Goal: Task Accomplishment & Management: Use online tool/utility

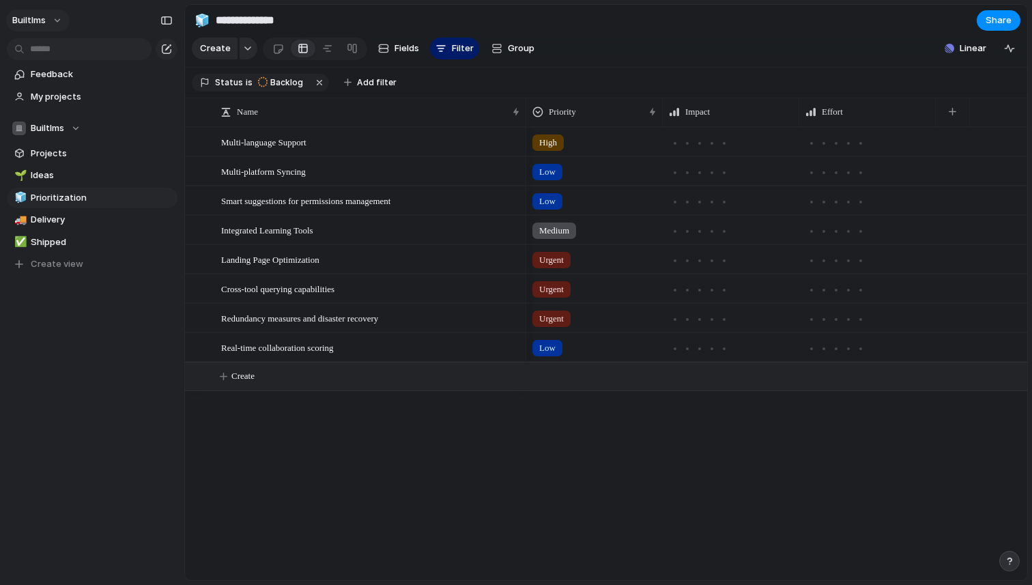
click at [55, 21] on button "builtlms" at bounding box center [37, 21] width 63 height 22
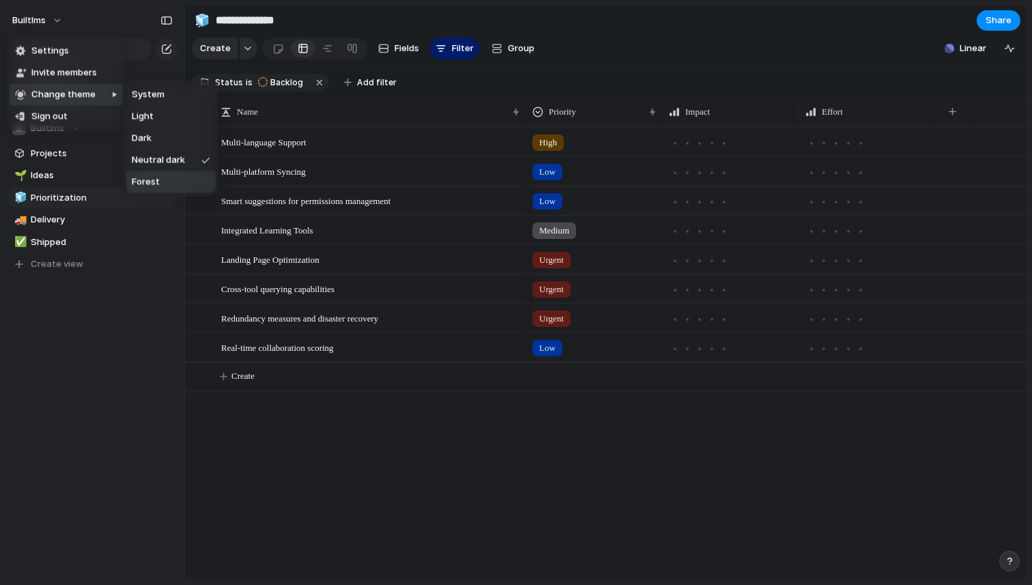
click at [192, 181] on li "Forest" at bounding box center [170, 182] width 89 height 22
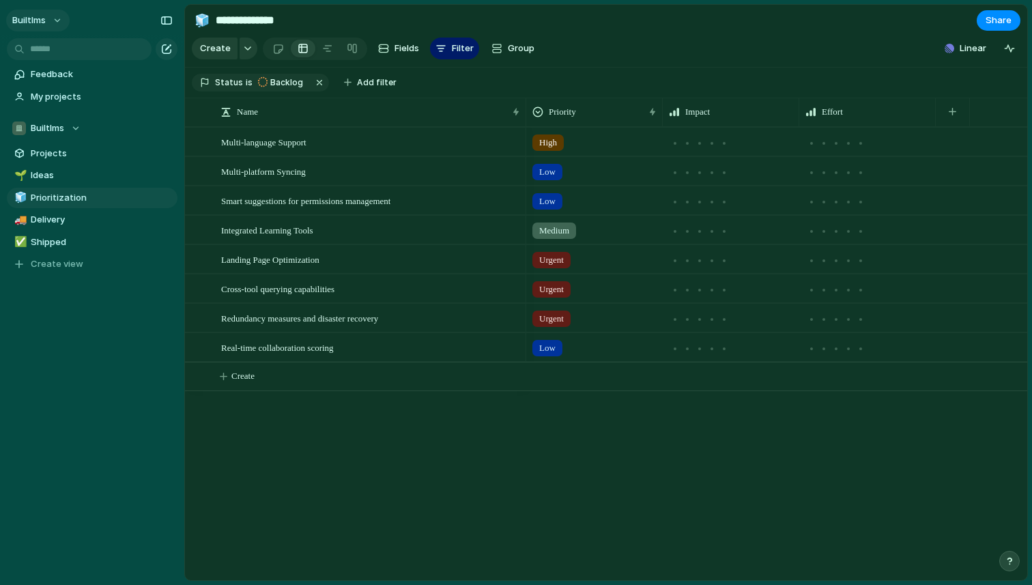
click at [59, 12] on button "builtlms" at bounding box center [37, 21] width 63 height 22
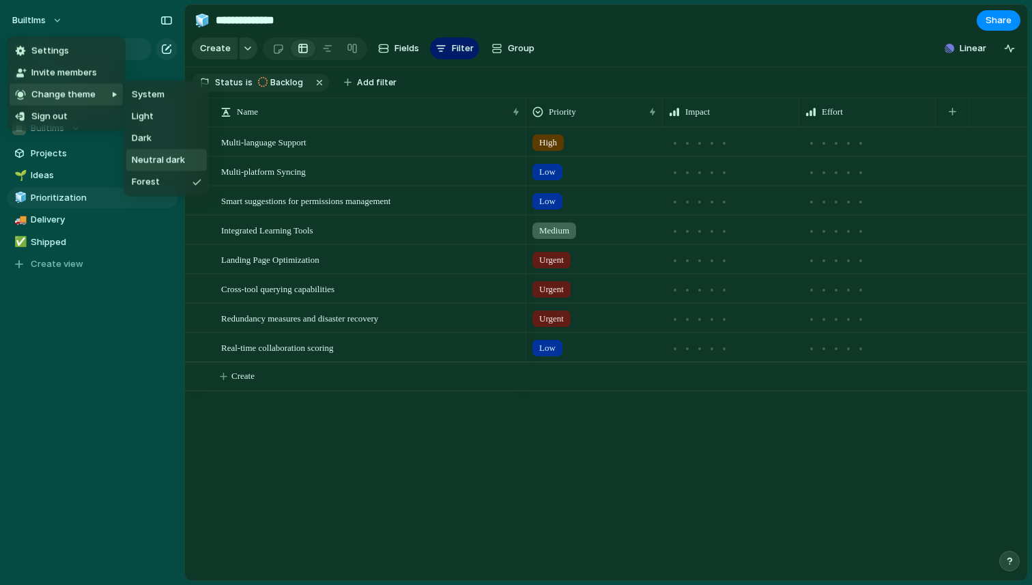
click at [161, 159] on span "Neutral dark" at bounding box center [158, 161] width 53 height 14
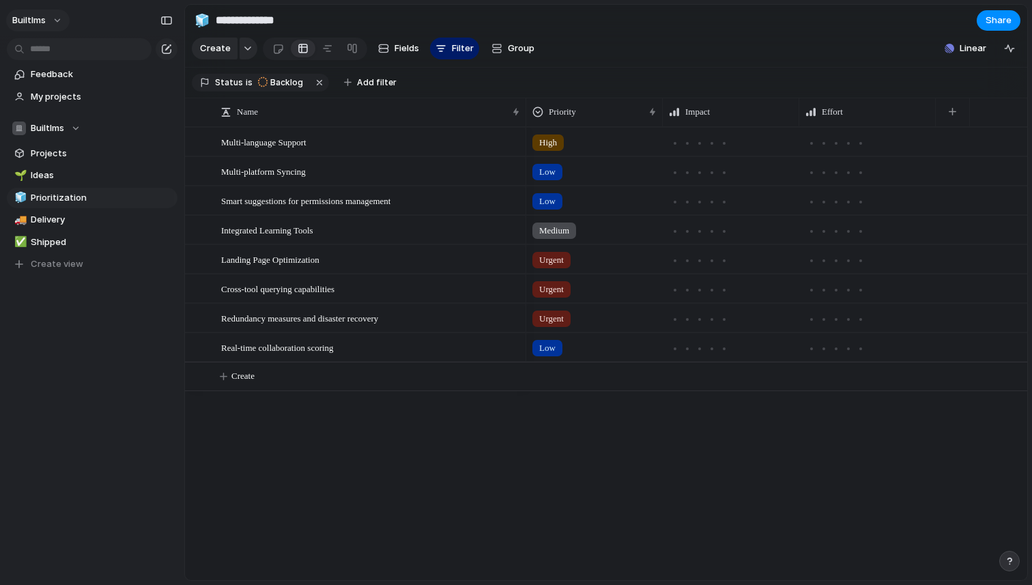
click at [63, 15] on button "builtlms" at bounding box center [37, 21] width 63 height 22
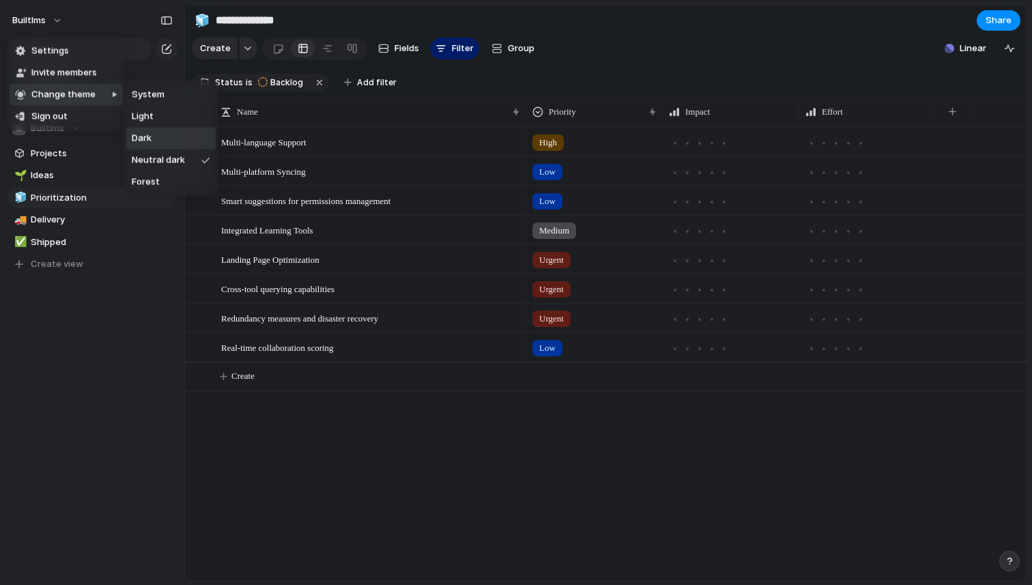
click at [158, 141] on li "Dark" at bounding box center [170, 139] width 89 height 22
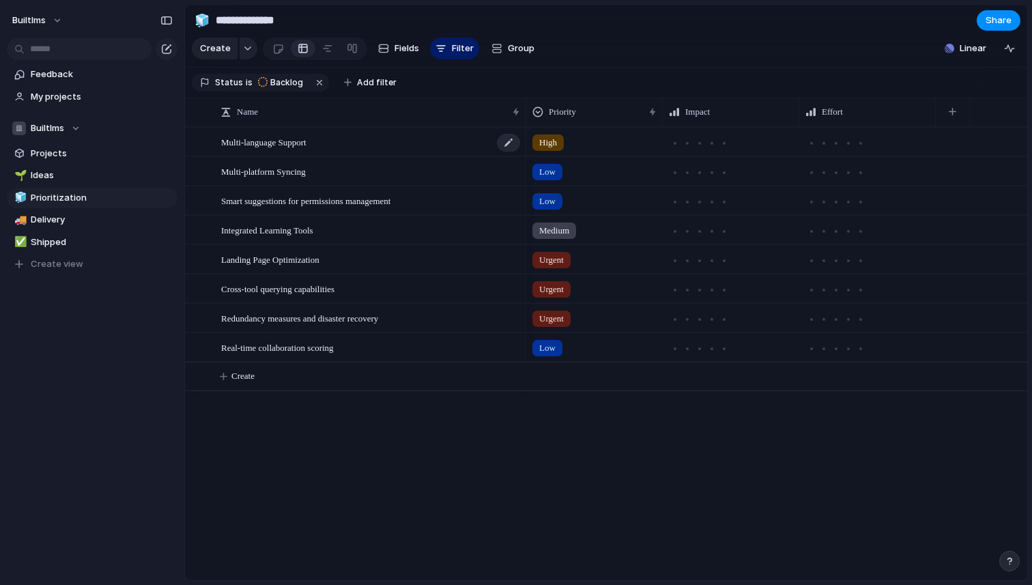
click at [356, 149] on div "Multi-language Support" at bounding box center [371, 142] width 300 height 28
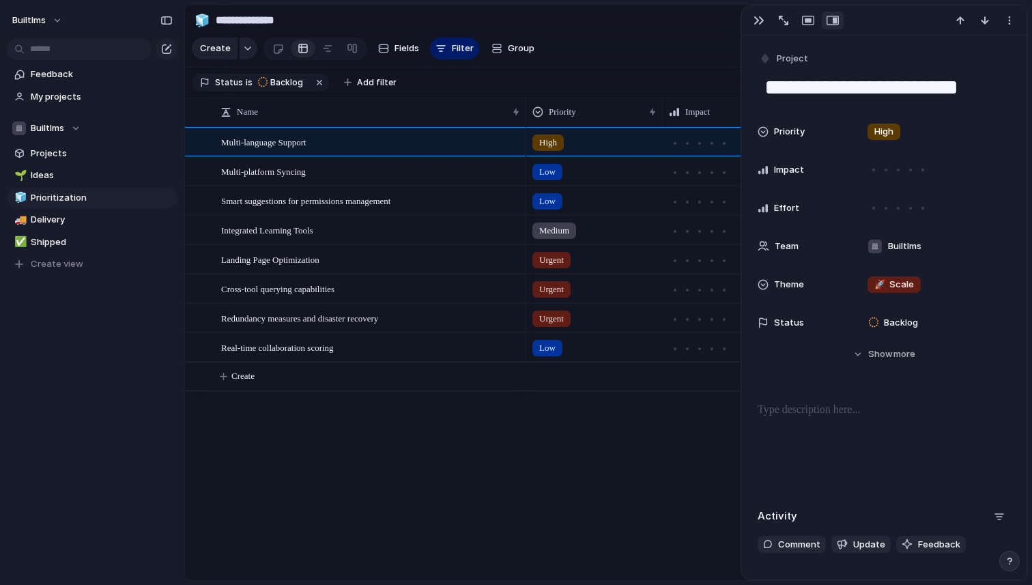
click at [493, 85] on section "Status is Backlog Add filter" at bounding box center [606, 83] width 842 height 31
click at [321, 86] on button "button" at bounding box center [320, 83] width 18 height 18
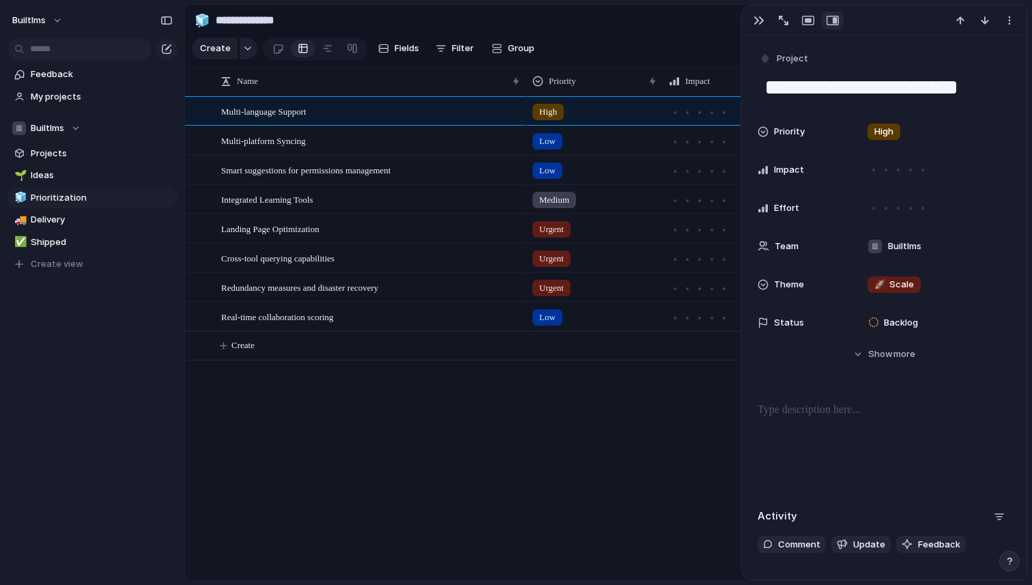
click at [600, 49] on section "Create Fields Filter Group Zoom Collapse Linear" at bounding box center [606, 51] width 842 height 33
click at [76, 218] on span "Delivery" at bounding box center [102, 220] width 142 height 14
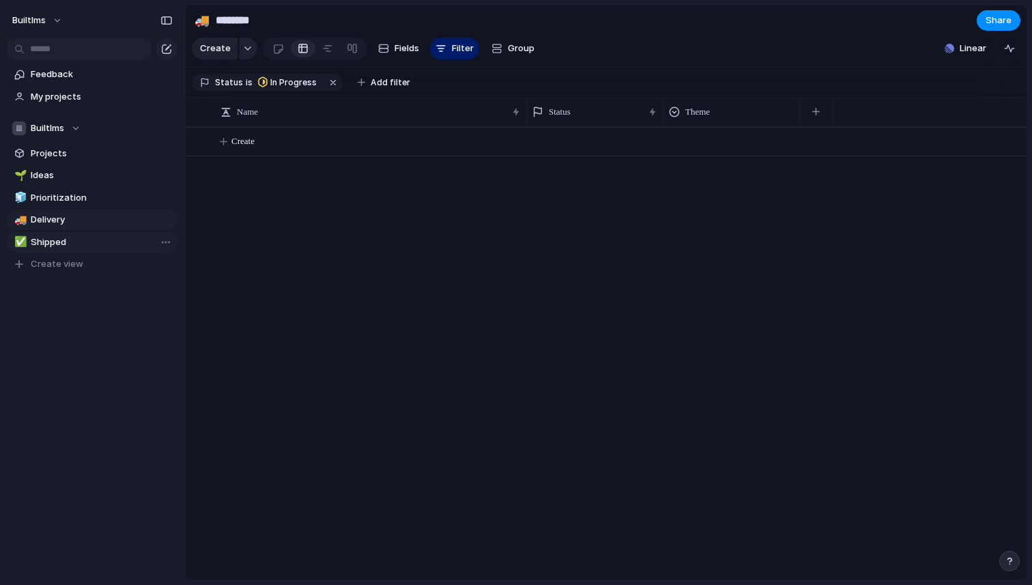
click at [72, 240] on span "Shipped" at bounding box center [102, 242] width 142 height 14
click at [50, 190] on link "🧊 Prioritization" at bounding box center [92, 198] width 171 height 20
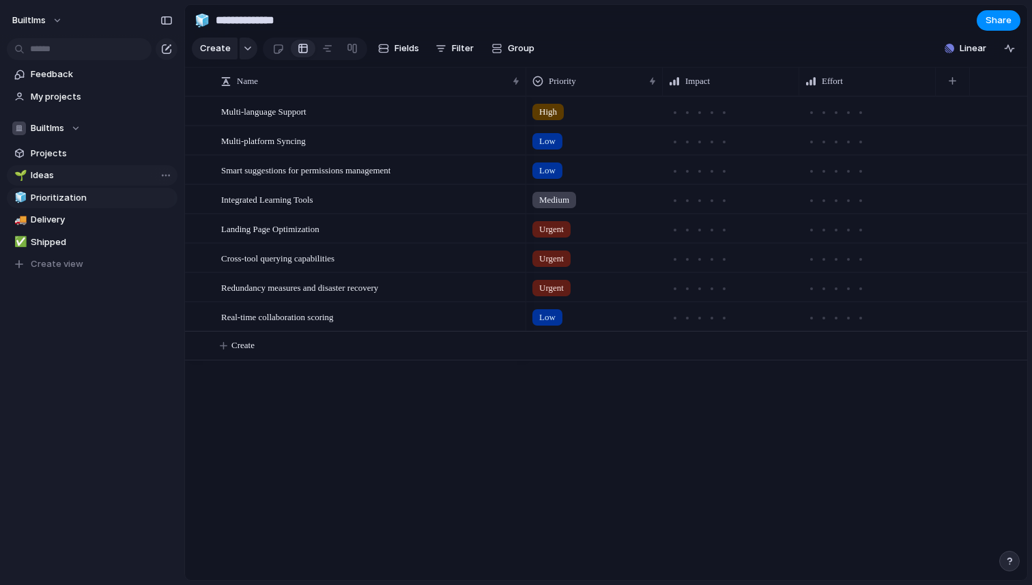
click at [44, 178] on span "Ideas" at bounding box center [102, 176] width 142 height 14
type input "*****"
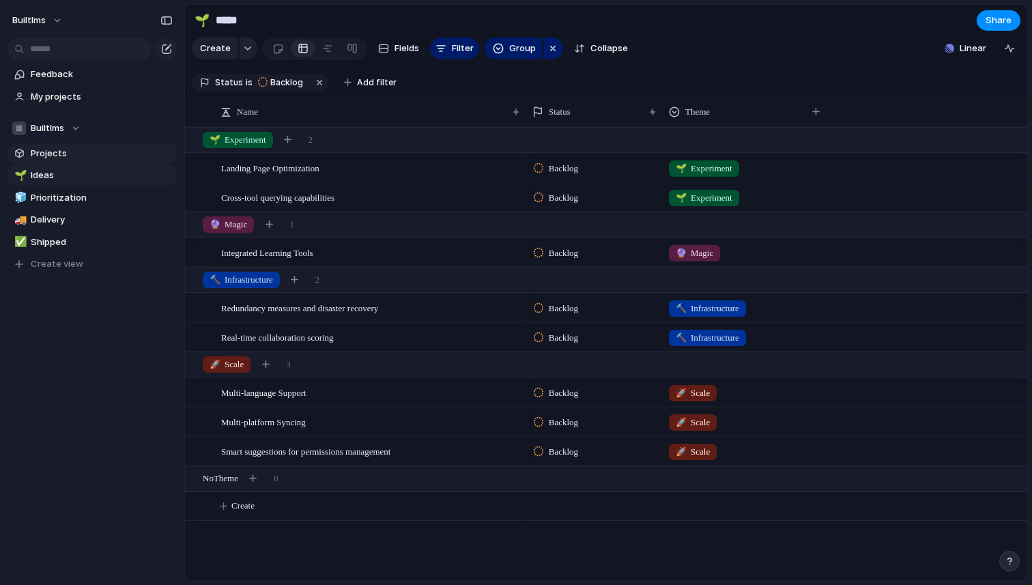
click at [41, 156] on span "Projects" at bounding box center [102, 154] width 142 height 14
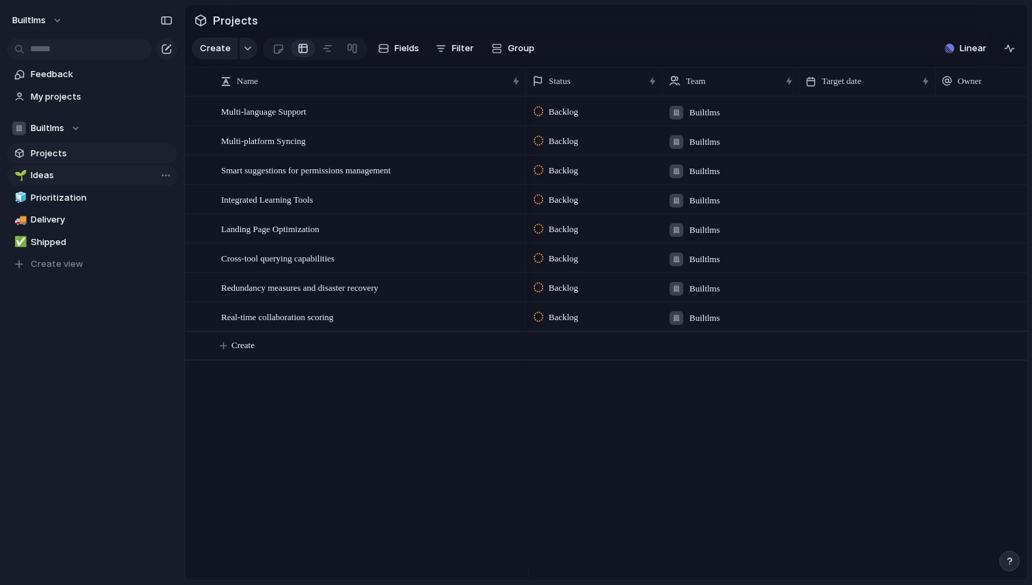
click at [44, 176] on span "Ideas" at bounding box center [102, 176] width 142 height 14
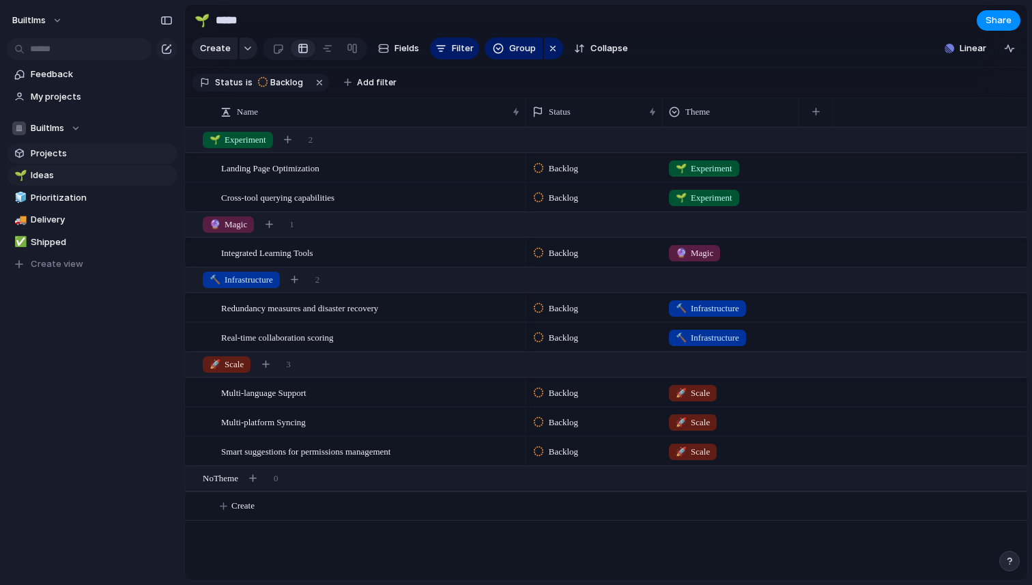
click at [47, 154] on span "Projects" at bounding box center [102, 154] width 142 height 14
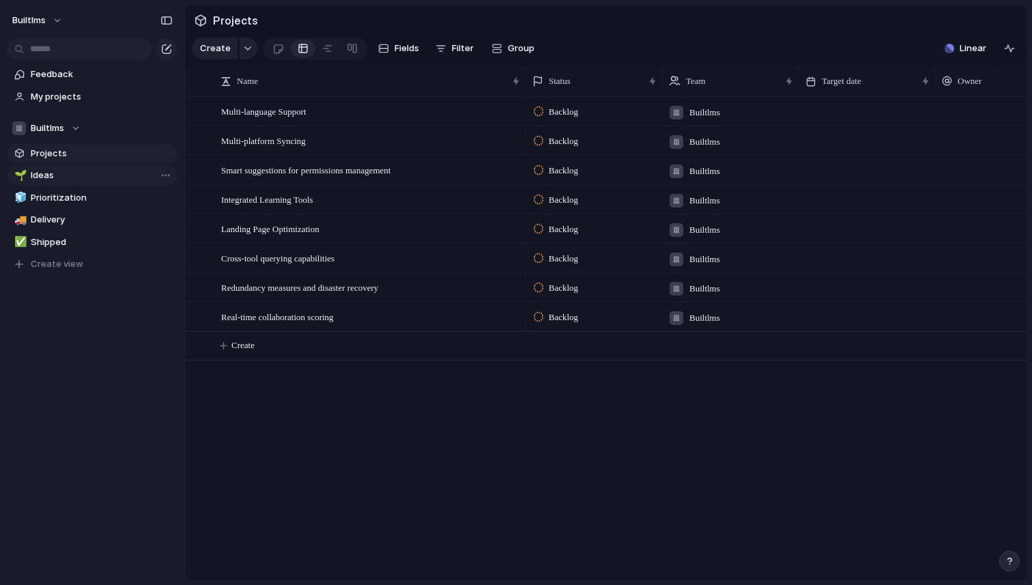
click at [44, 170] on span "Ideas" at bounding box center [102, 176] width 142 height 14
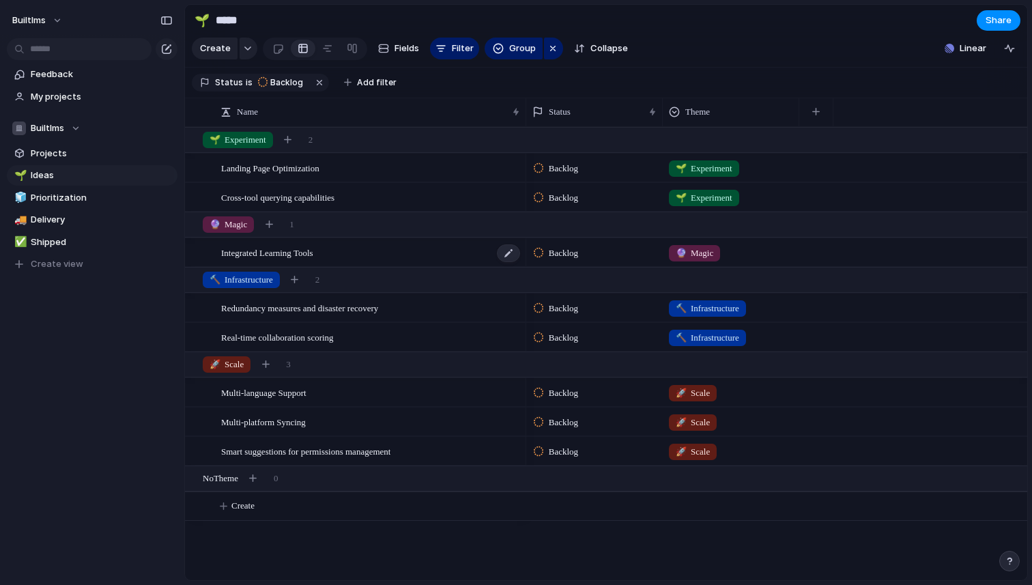
click at [312, 260] on span "Integrated Learning Tools" at bounding box center [267, 252] width 92 height 16
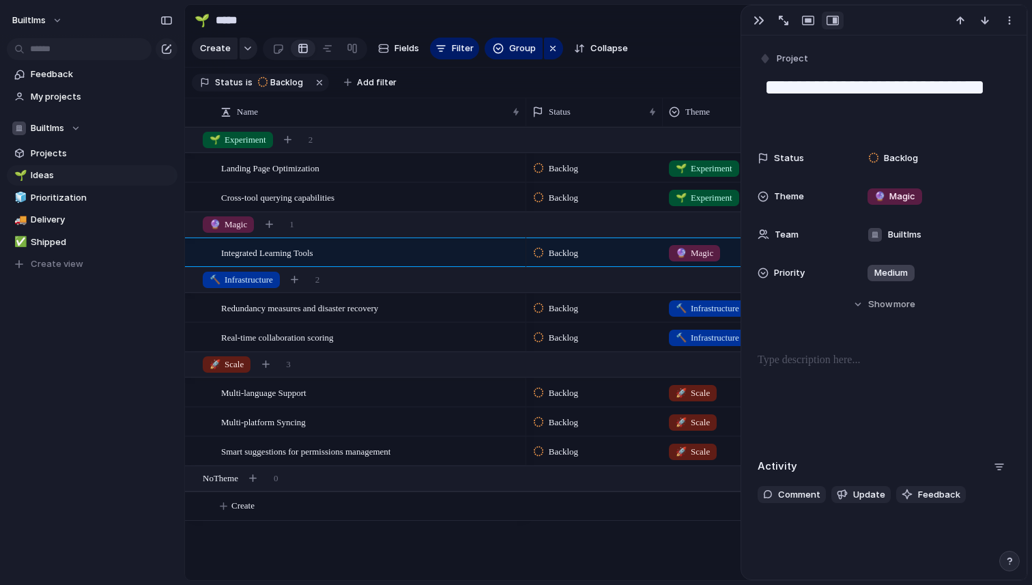
scroll to position [36, 0]
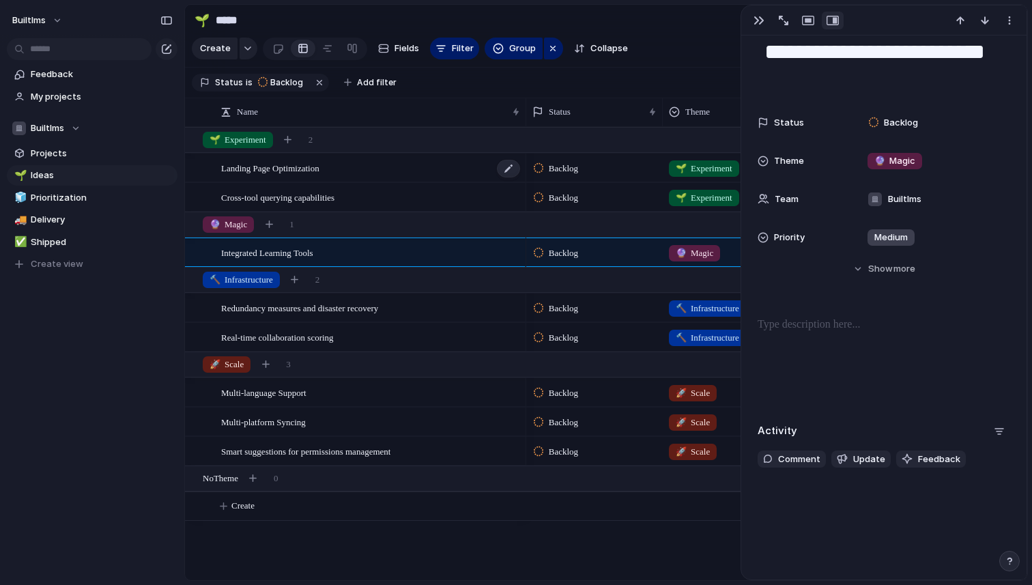
click at [450, 167] on div "Landing Page Optimization" at bounding box center [371, 168] width 300 height 28
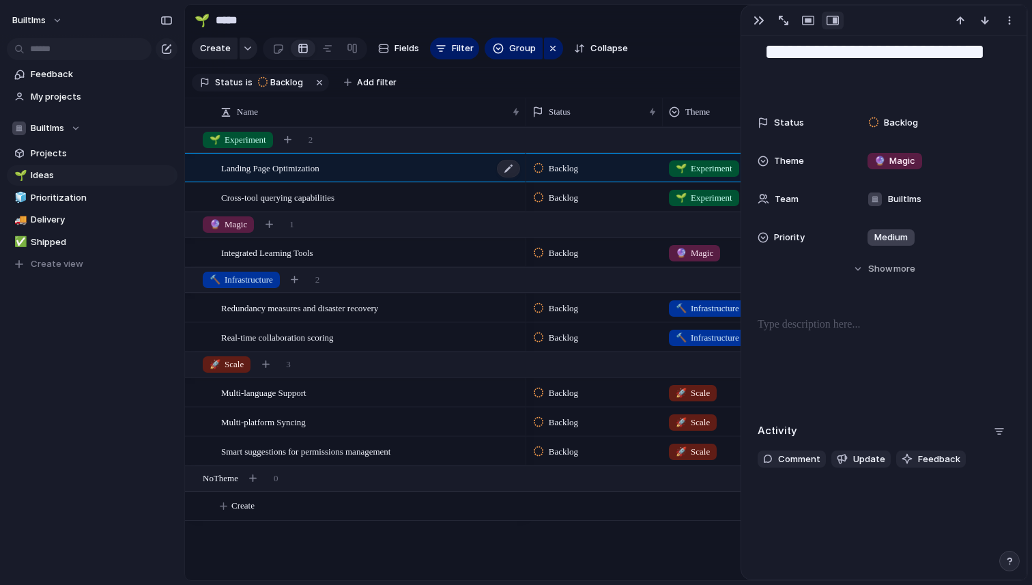
type textarea "**********"
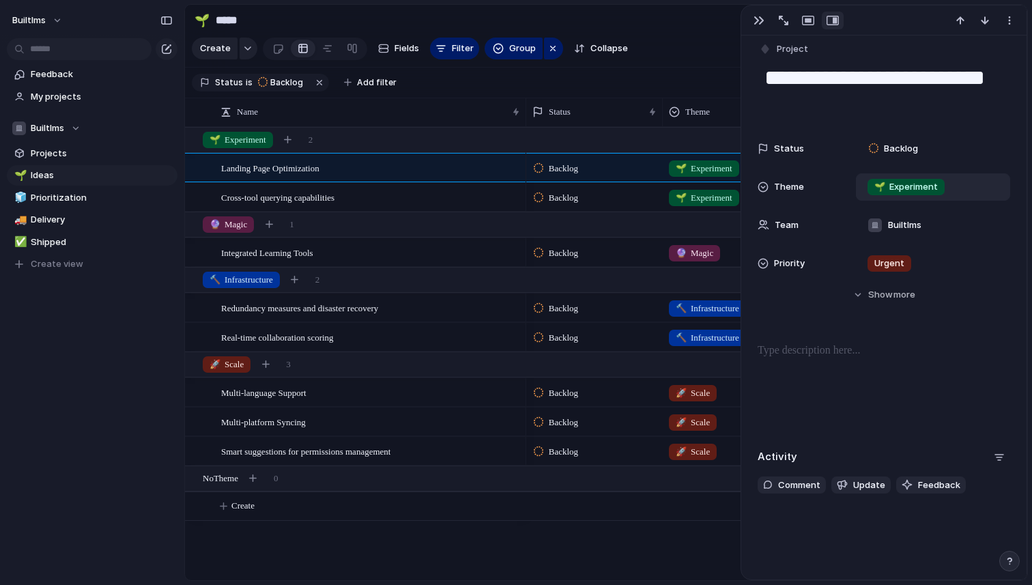
scroll to position [36, 0]
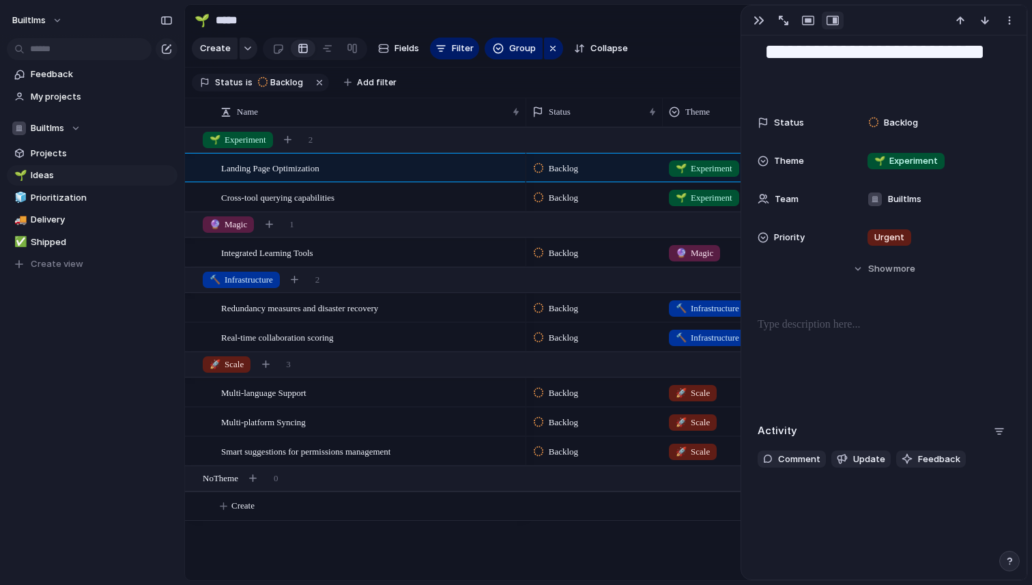
click at [701, 55] on section "Create Fields Filter Group Zoom Collapse Linear" at bounding box center [606, 51] width 842 height 33
click at [808, 20] on div "button" at bounding box center [808, 20] width 12 height 11
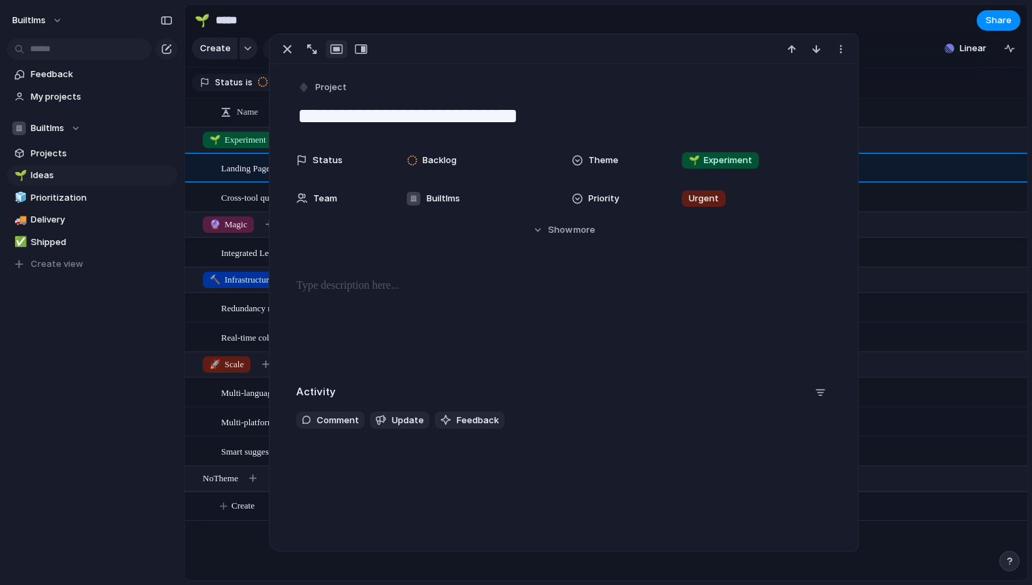
scroll to position [0, 0]
click at [358, 49] on div "button" at bounding box center [361, 49] width 12 height 11
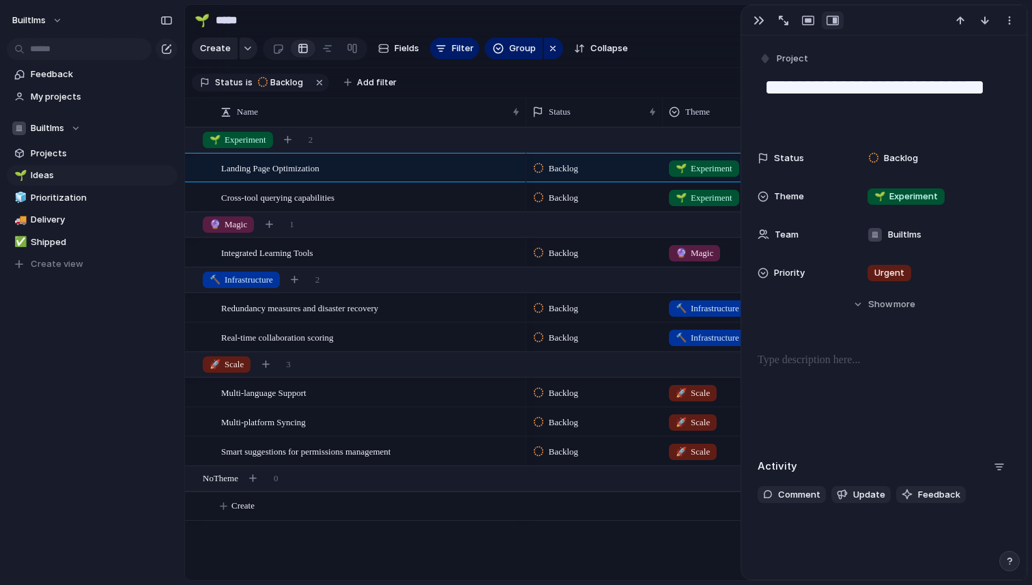
click at [830, 23] on div "button" at bounding box center [832, 20] width 12 height 11
click at [806, 18] on div "button" at bounding box center [808, 20] width 12 height 11
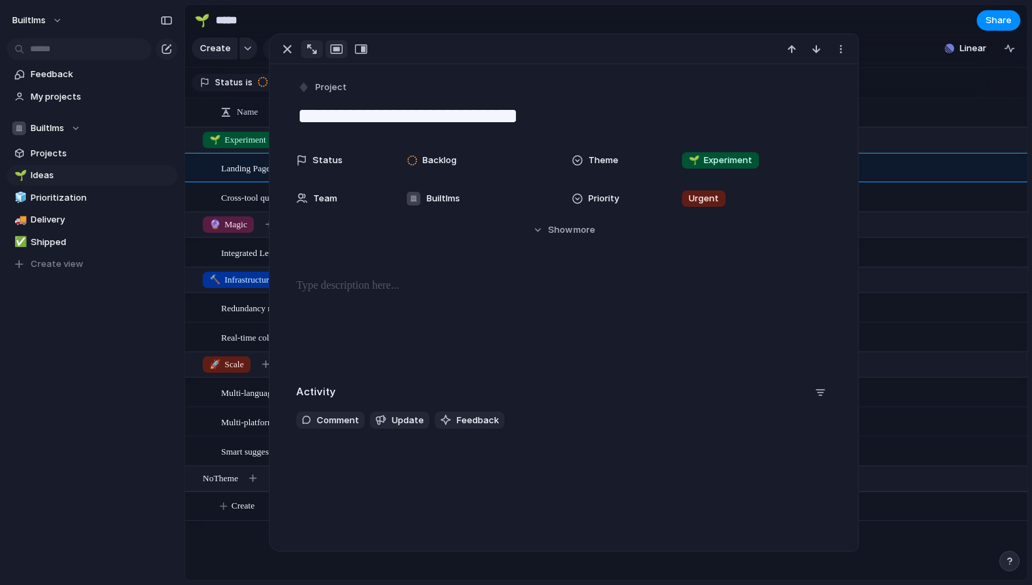
click at [314, 50] on div "button" at bounding box center [312, 49] width 10 height 10
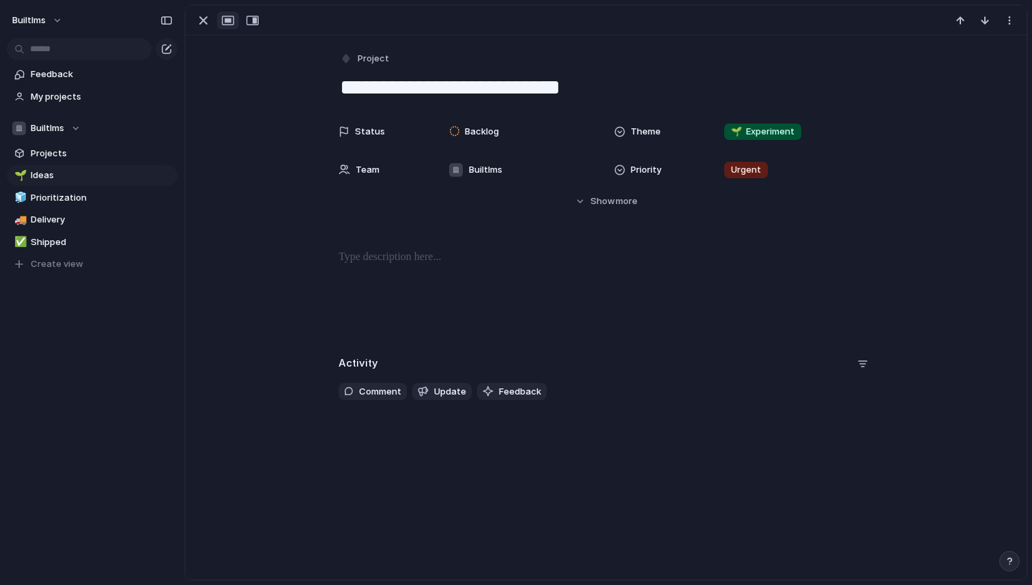
click at [228, 25] on div "button" at bounding box center [228, 20] width 12 height 11
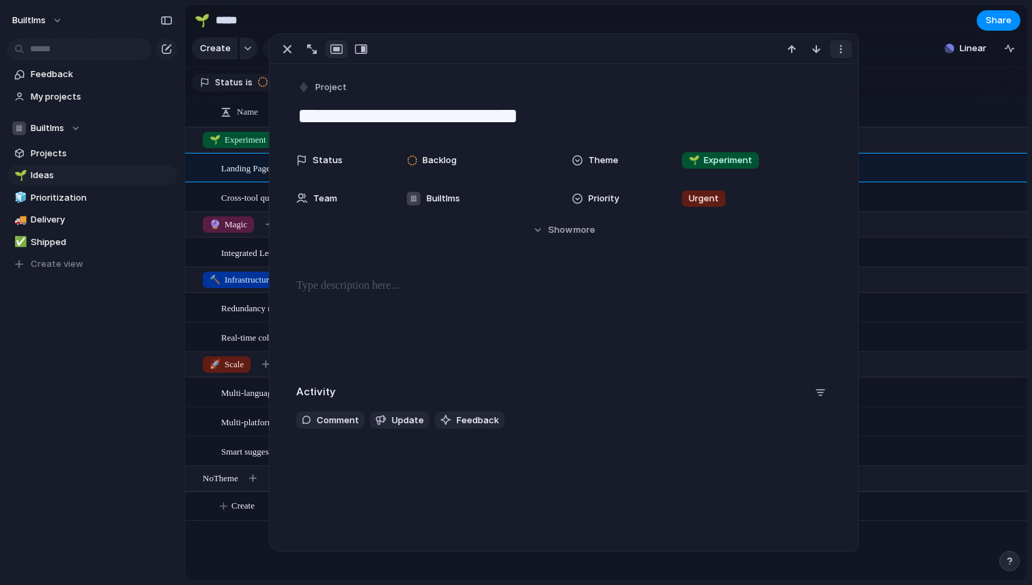
click at [839, 49] on div "button" at bounding box center [840, 49] width 11 height 11
click at [518, 307] on div at bounding box center [563, 321] width 555 height 87
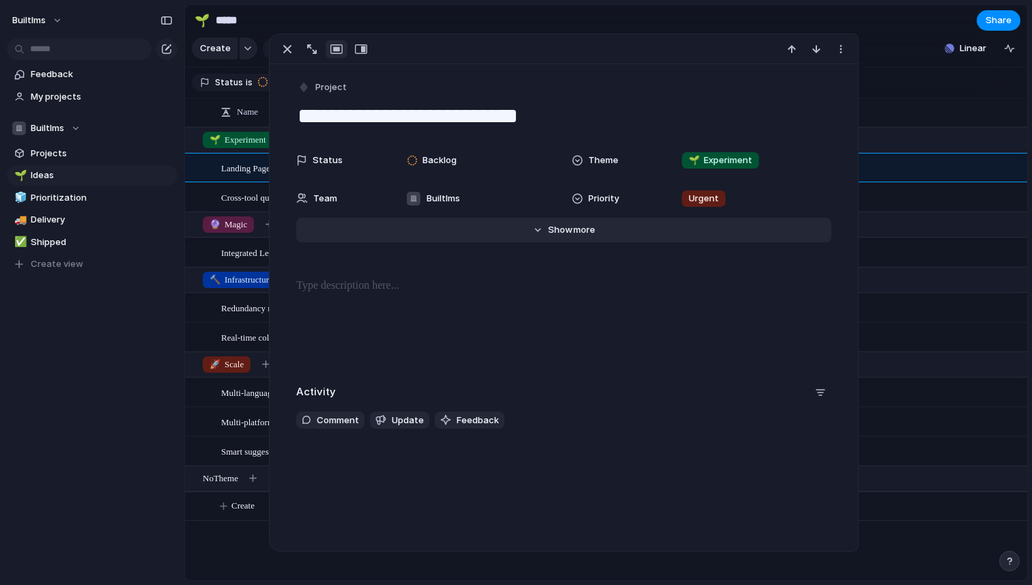
click at [530, 227] on button "Hide Show more" at bounding box center [563, 230] width 535 height 25
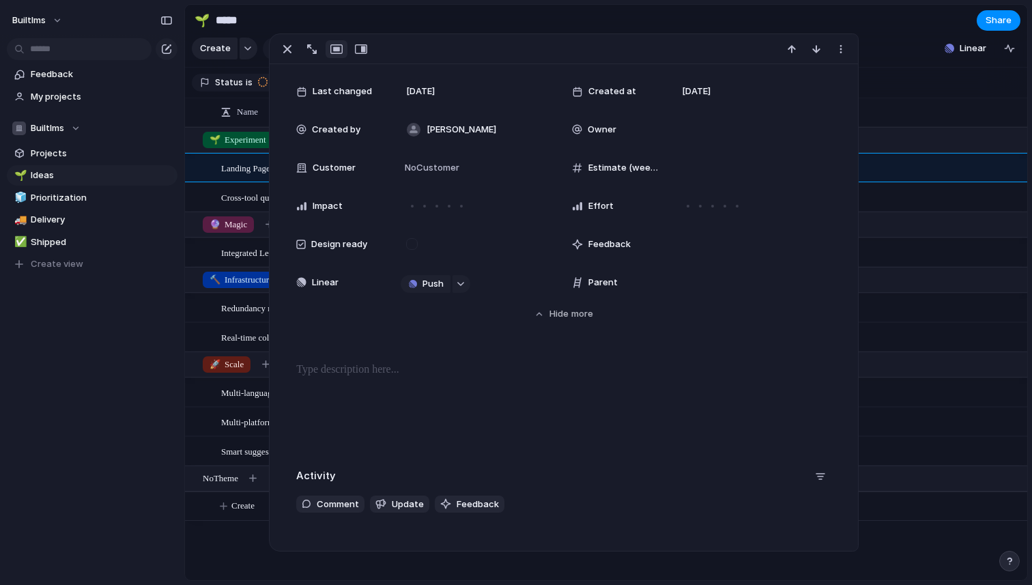
scroll to position [226, 0]
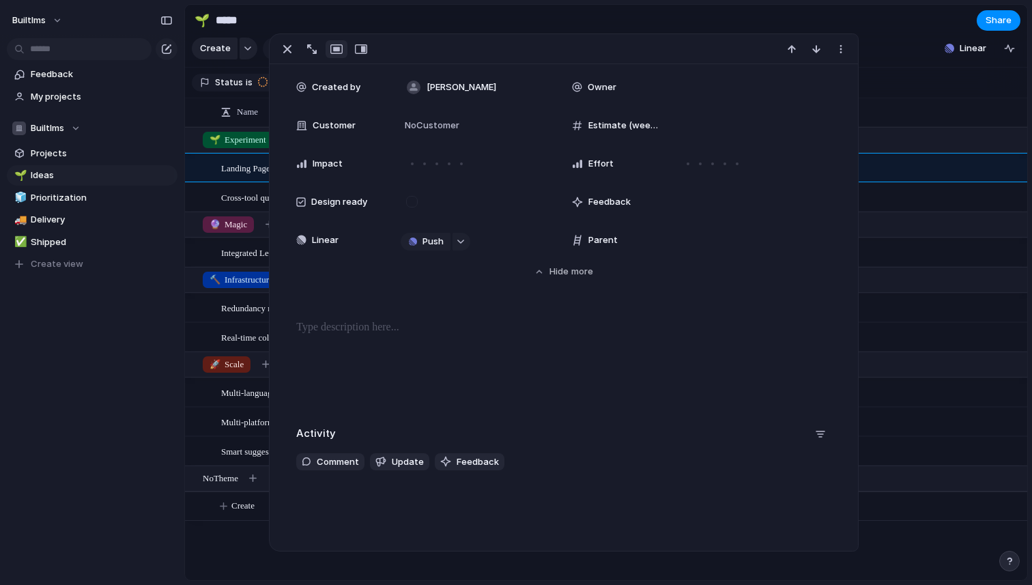
click at [613, 128] on span "Estimate (weeks)" at bounding box center [623, 126] width 71 height 14
click at [620, 121] on span "Estimate (weeks)" at bounding box center [623, 126] width 71 height 14
click at [734, 164] on div at bounding box center [737, 164] width 12 height 12
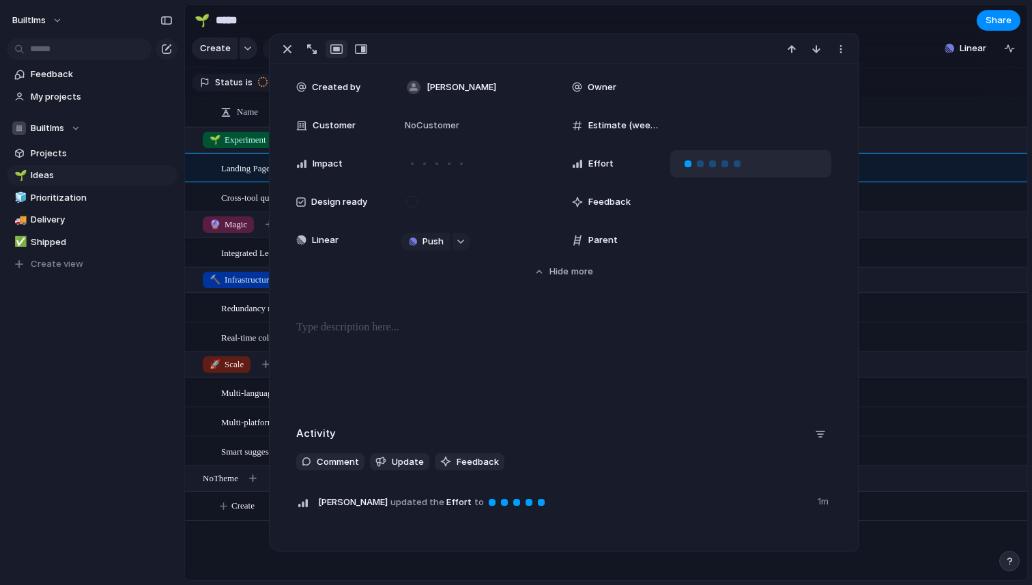
click at [686, 165] on div at bounding box center [688, 164] width 12 height 12
click at [460, 164] on div at bounding box center [461, 163] width 3 height 3
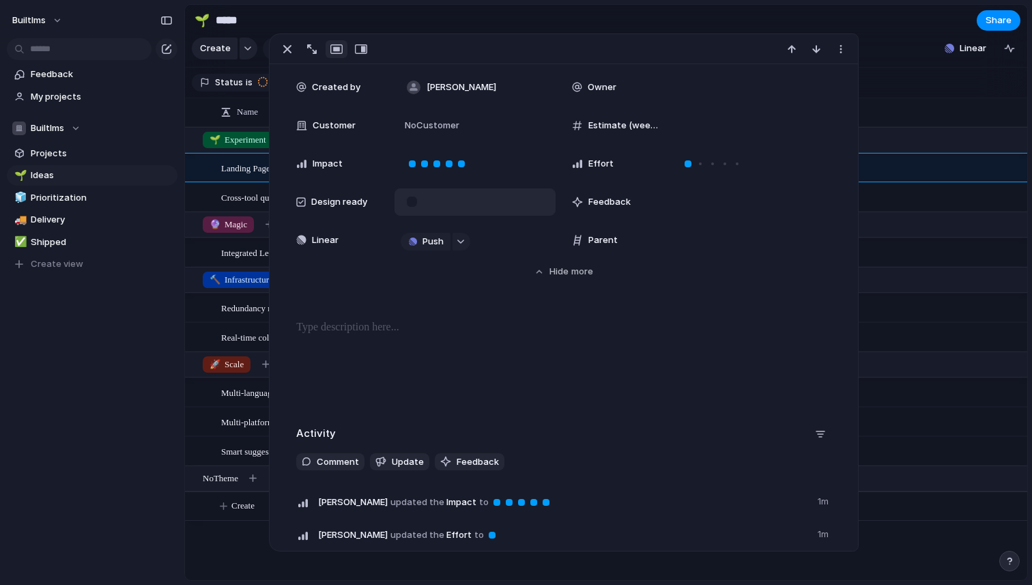
click at [412, 204] on div at bounding box center [412, 202] width 12 height 12
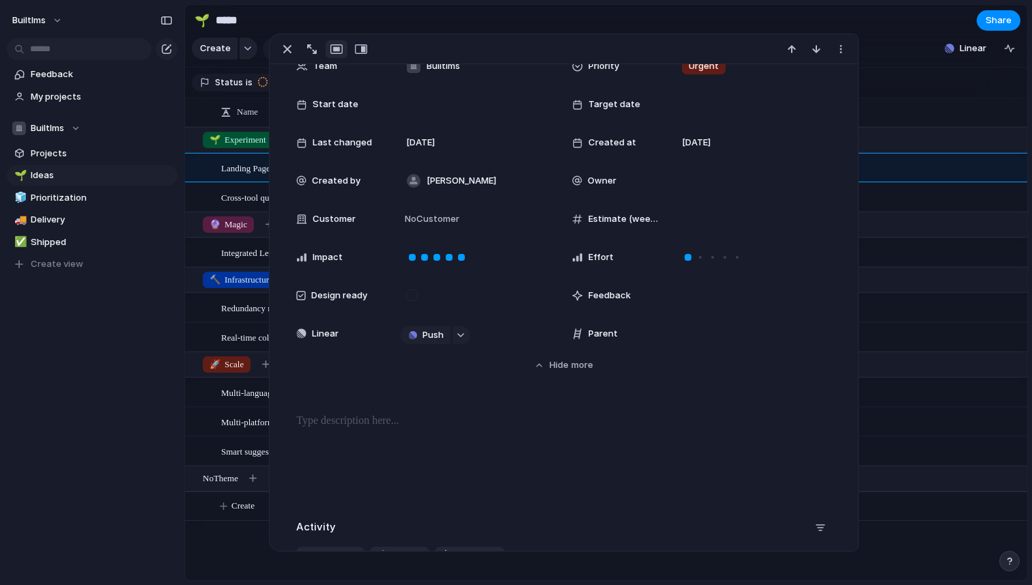
scroll to position [69, 0]
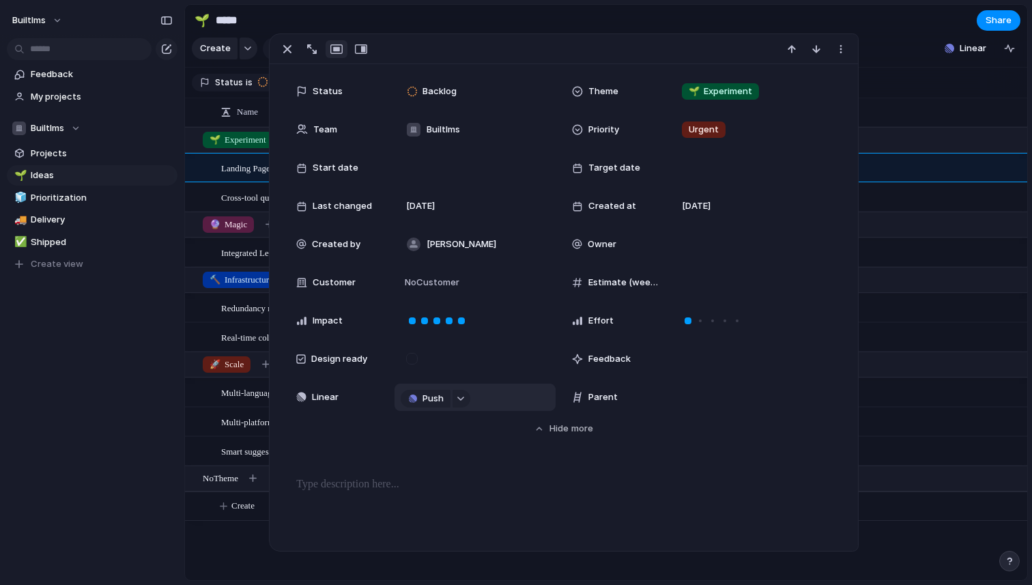
click at [457, 407] on div "Push" at bounding box center [474, 396] width 161 height 27
click at [453, 392] on button "button" at bounding box center [461, 399] width 18 height 18
click at [504, 452] on span "Issues" at bounding box center [512, 451] width 27 height 14
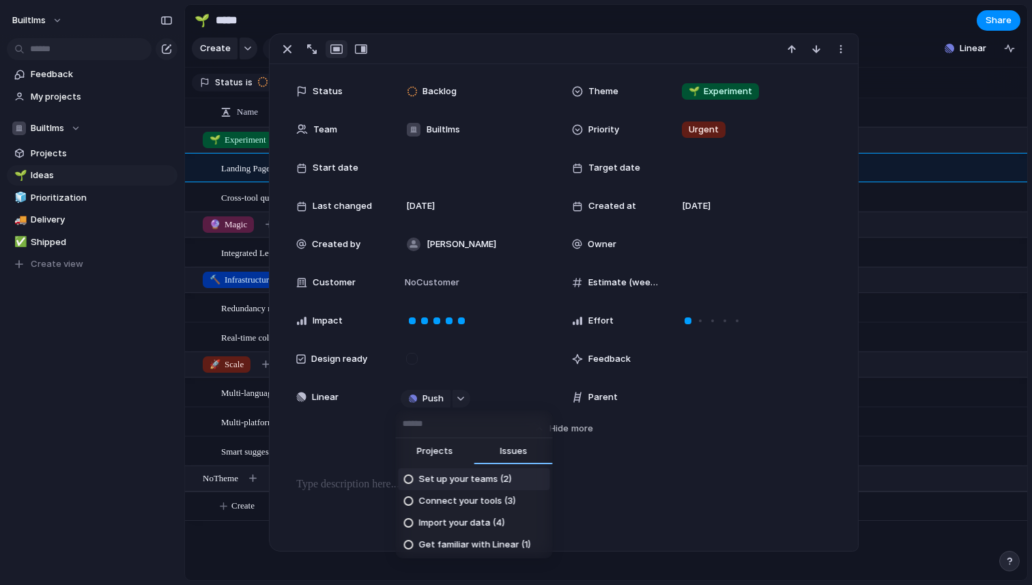
click at [428, 416] on input "text" at bounding box center [474, 423] width 157 height 27
click at [419, 394] on div "Projects Issues Set up your teams (2) Connect your tools (3) Import your data (…" at bounding box center [516, 292] width 1032 height 585
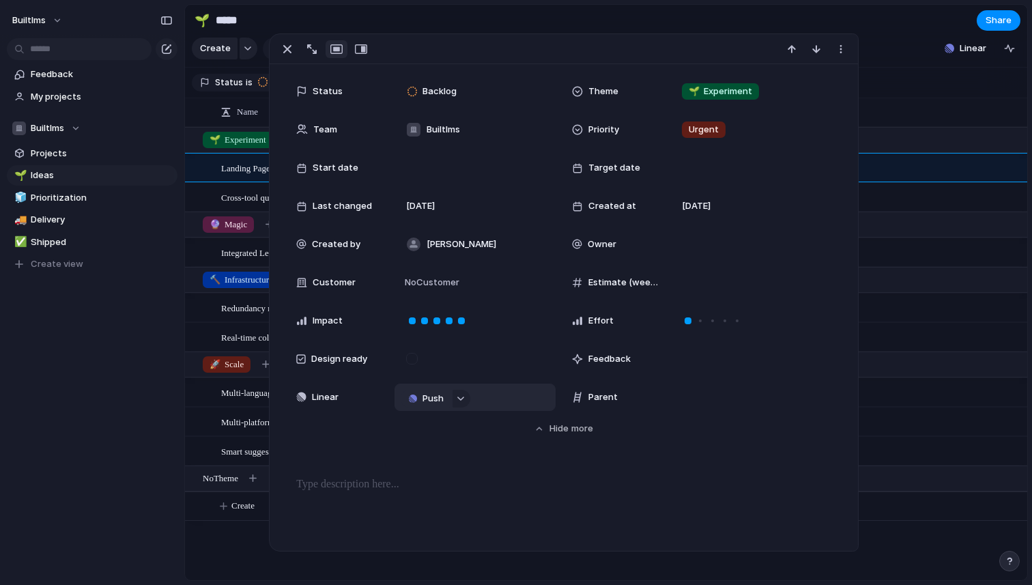
click at [422, 398] on span "Push" at bounding box center [432, 399] width 21 height 14
click at [502, 393] on div "Project Issue" at bounding box center [516, 292] width 1032 height 585
click at [433, 403] on span "Push" at bounding box center [432, 399] width 21 height 14
click at [424, 445] on li "Issue" at bounding box center [423, 446] width 78 height 22
click at [453, 454] on span "Built LMS" at bounding box center [443, 453] width 40 height 14
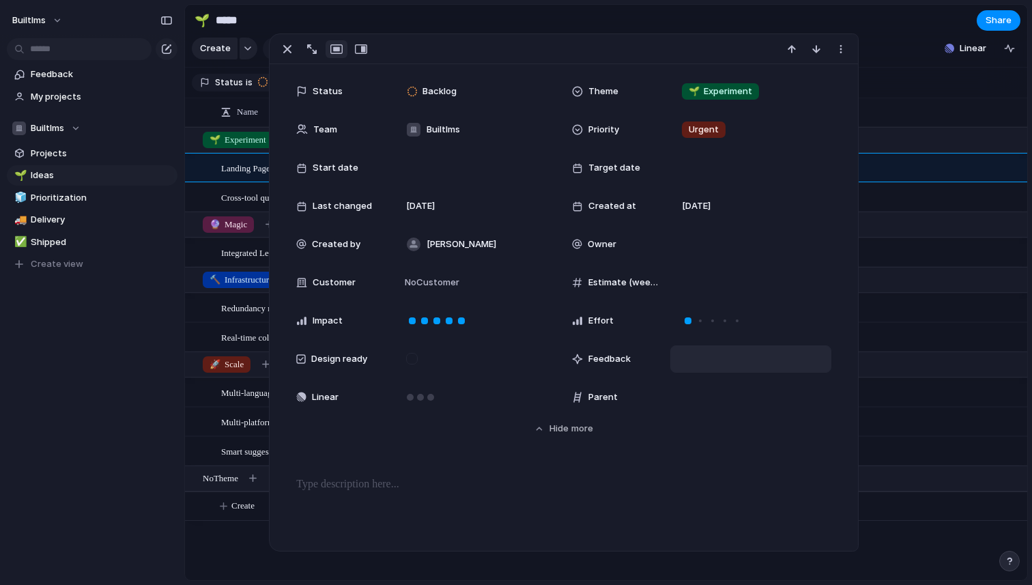
scroll to position [0, 0]
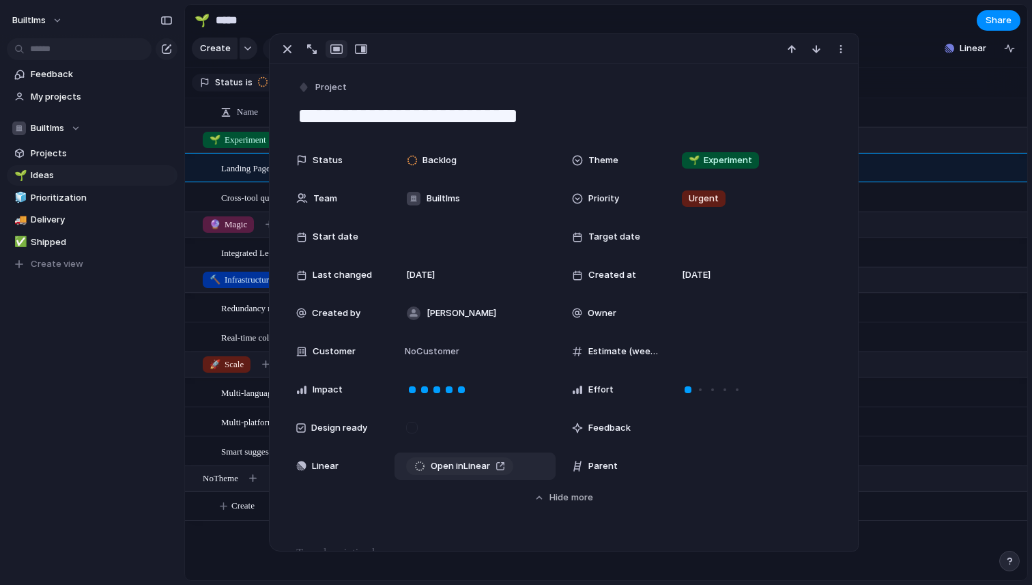
click at [450, 460] on span "Open in Linear" at bounding box center [460, 466] width 59 height 14
